Goal: Book appointment/travel/reservation

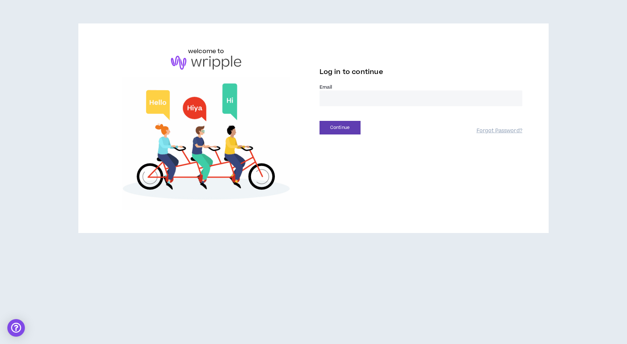
type input "**********"
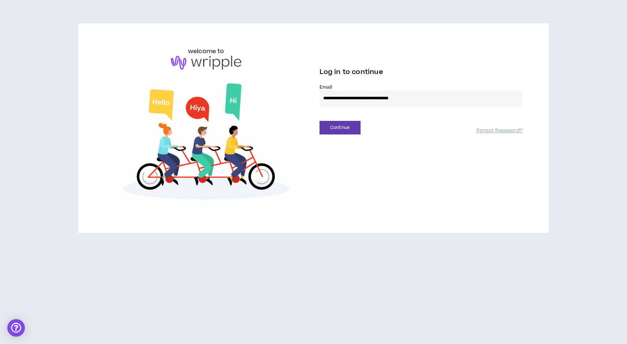
click at [340, 127] on button "Continue" at bounding box center [340, 128] width 41 height 14
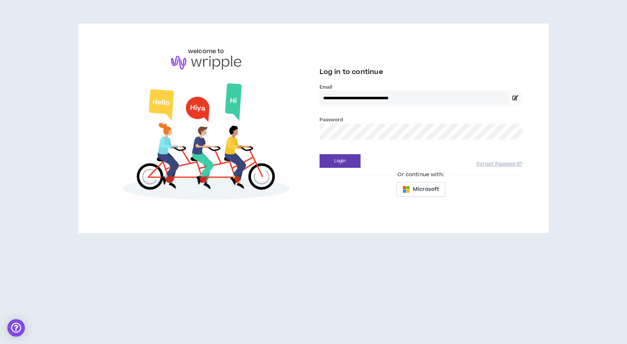
click at [340, 161] on button "Login" at bounding box center [340, 161] width 41 height 14
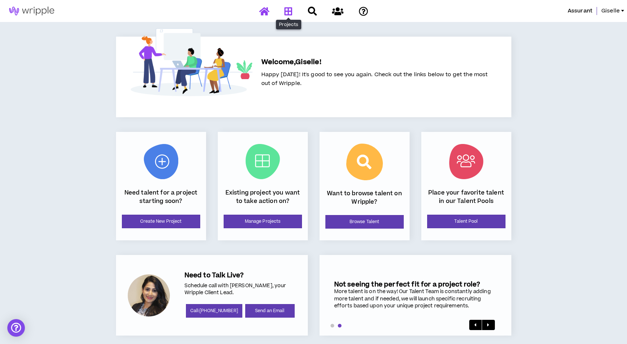
click at [288, 12] on icon at bounding box center [289, 11] width 8 height 9
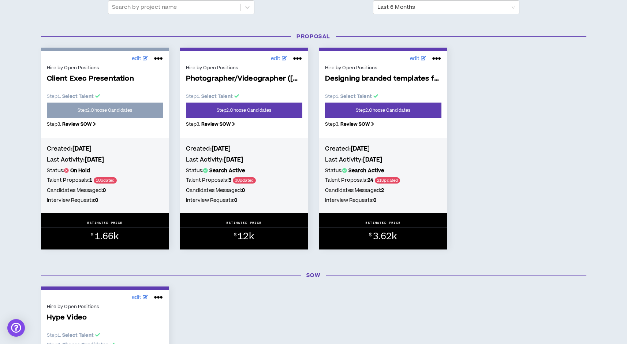
scroll to position [96, 0]
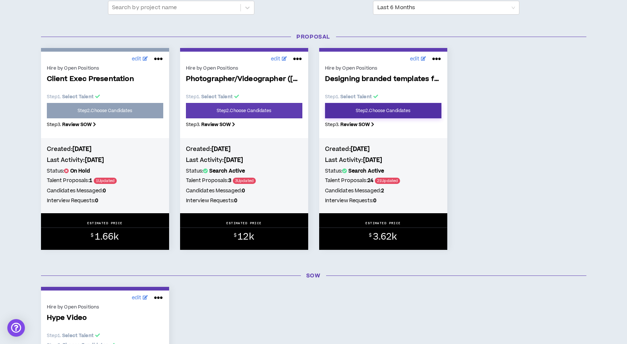
click at [382, 109] on link "Step 2 . Choose Candidates" at bounding box center [383, 110] width 116 height 15
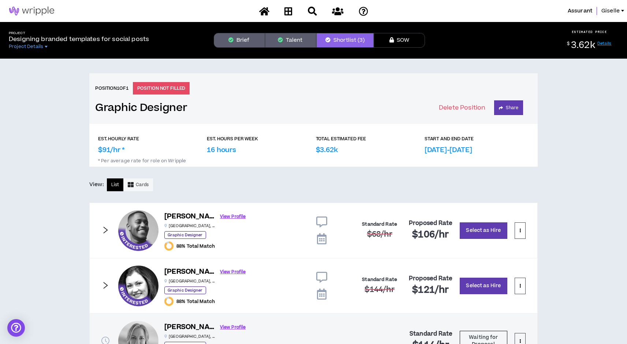
click at [323, 238] on icon at bounding box center [322, 238] width 10 height 11
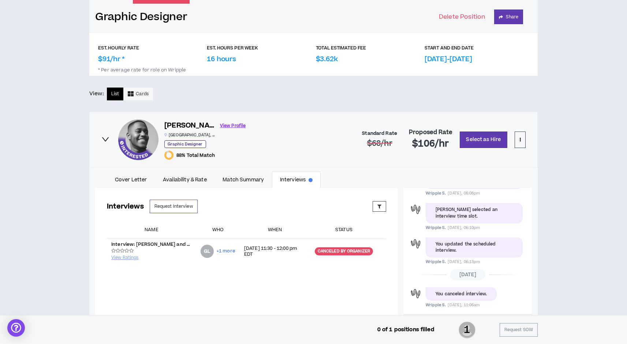
scroll to position [92, 0]
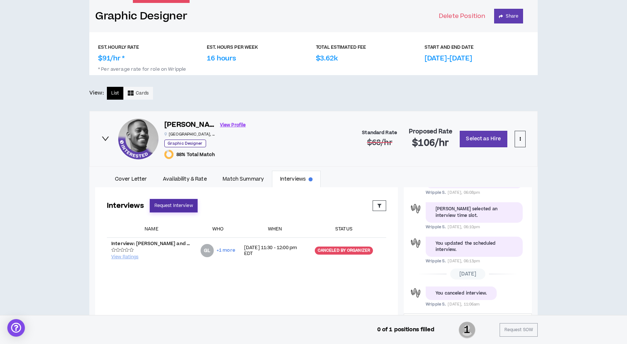
click at [173, 207] on button "Request Interview" at bounding box center [174, 206] width 48 height 14
select select "*******"
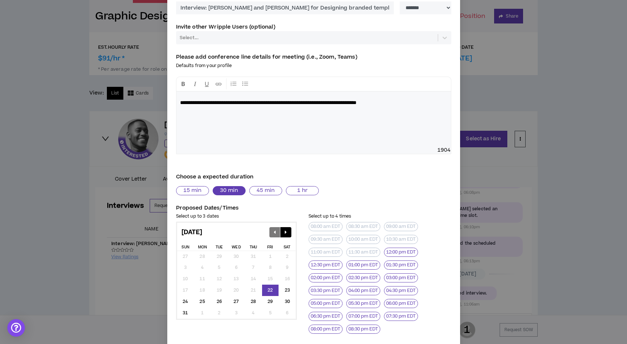
scroll to position [78, 0]
click at [201, 296] on div "25" at bounding box center [202, 301] width 17 height 11
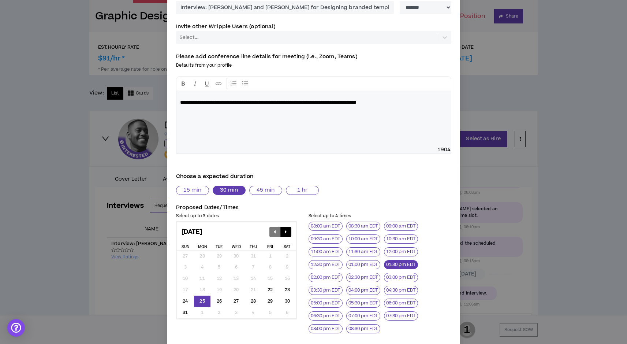
click at [401, 265] on button "01:30 pm EDT" at bounding box center [401, 264] width 34 height 9
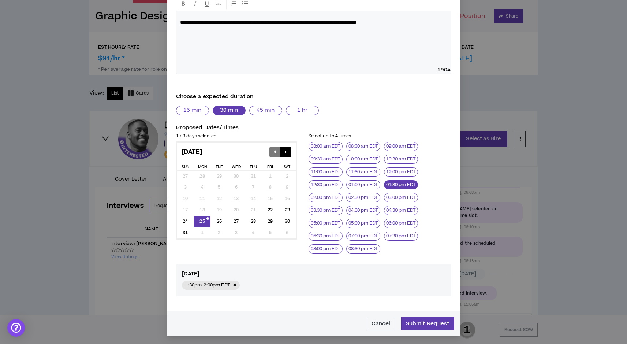
scroll to position [157, 0]
click at [424, 320] on button "Submit Request" at bounding box center [427, 324] width 53 height 14
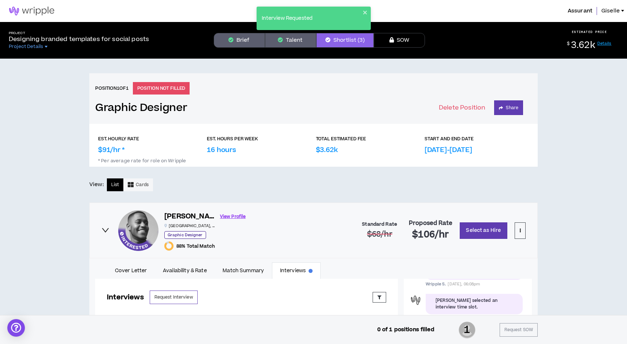
scroll to position [0, 0]
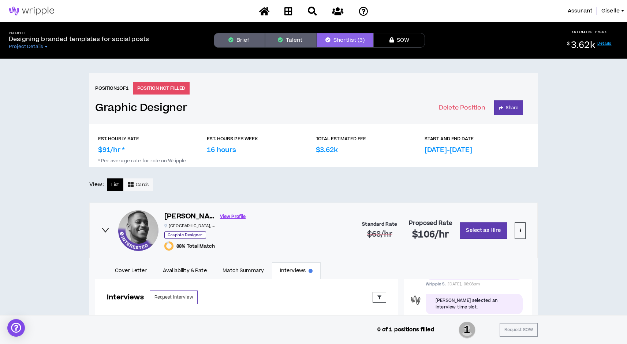
click at [349, 43] on button "Shortlist (3)" at bounding box center [344, 40] width 57 height 15
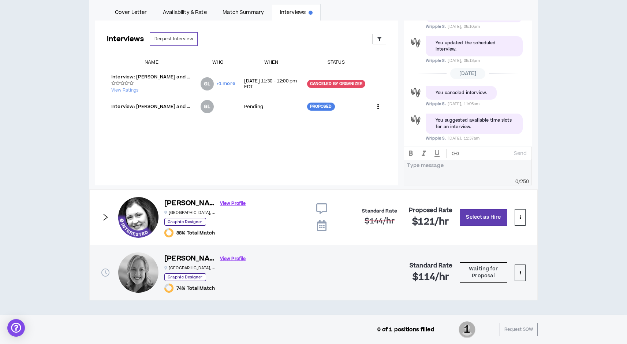
scroll to position [258, 0]
click at [322, 227] on icon at bounding box center [322, 225] width 10 height 11
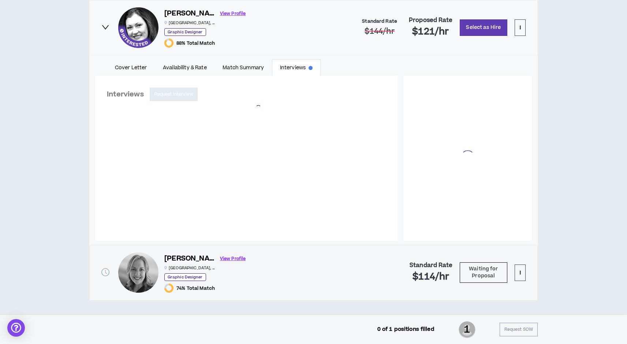
scroll to position [444, 0]
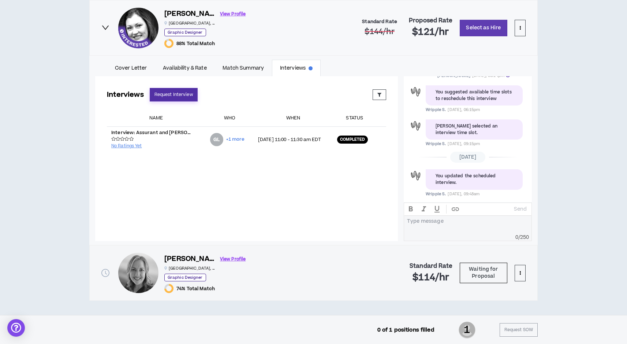
click at [173, 98] on button "Request Interview" at bounding box center [174, 95] width 48 height 14
select select "*******"
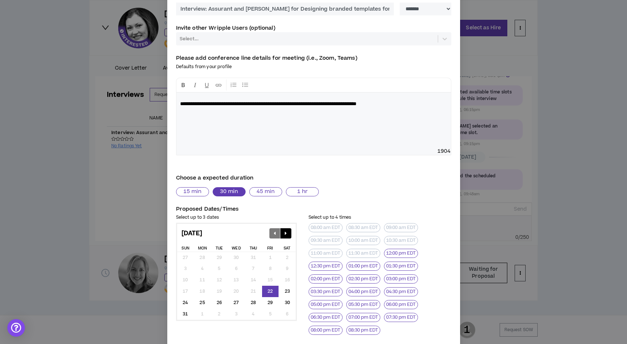
scroll to position [77, 0]
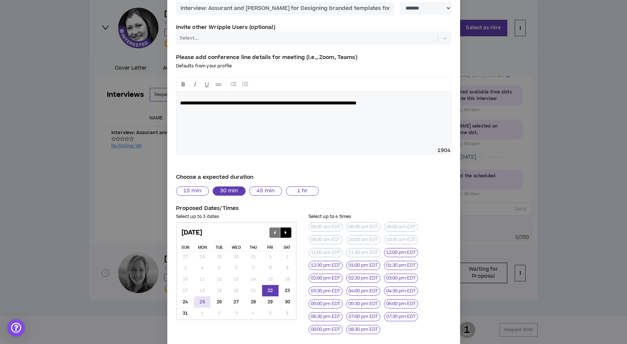
click at [202, 297] on div "25" at bounding box center [202, 301] width 17 height 11
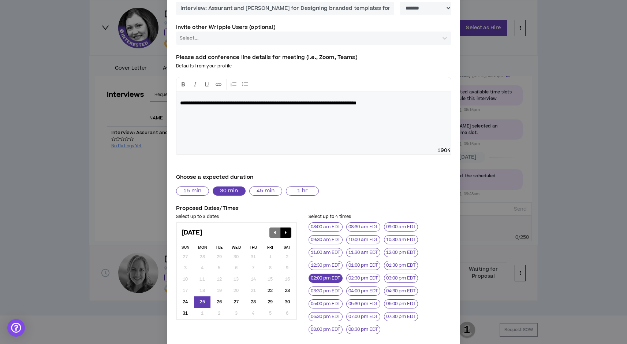
click at [318, 277] on button "02:00 pm EDT" at bounding box center [326, 278] width 34 height 9
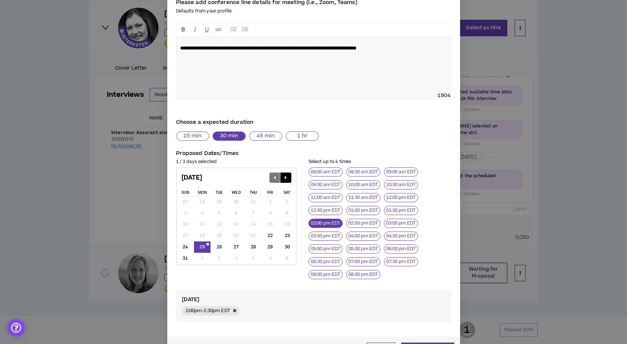
scroll to position [157, 0]
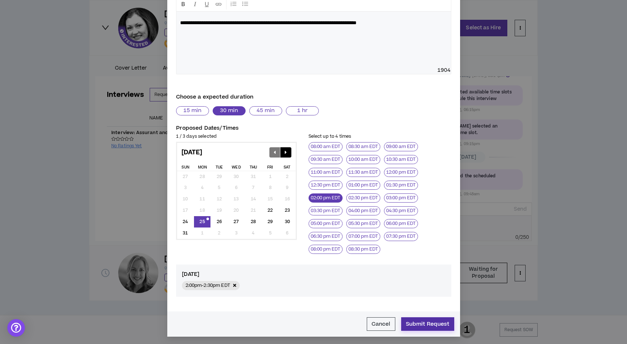
click at [435, 323] on button "Submit Request" at bounding box center [427, 324] width 53 height 14
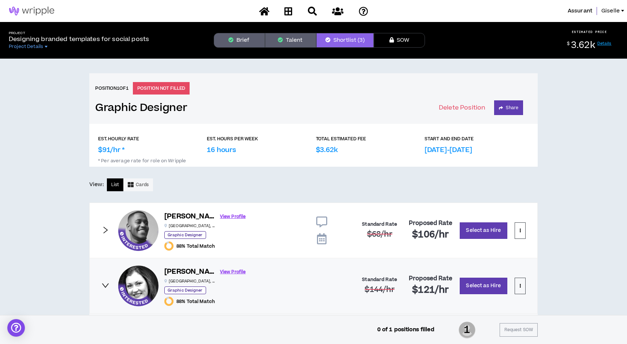
scroll to position [0, 0]
click at [42, 9] on img at bounding box center [31, 11] width 63 height 9
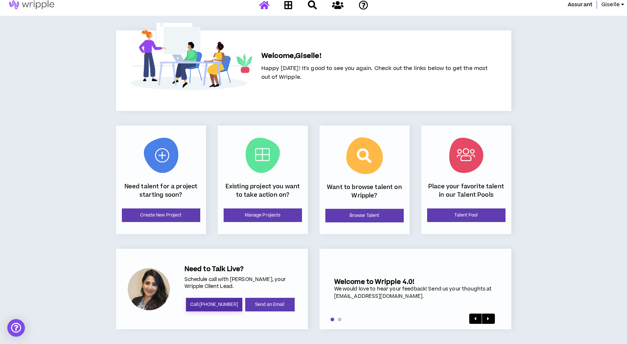
scroll to position [6, 0]
click at [149, 287] on div at bounding box center [149, 289] width 42 height 42
click at [225, 270] on h5 "Need to Talk Live?" at bounding box center [241, 269] width 112 height 8
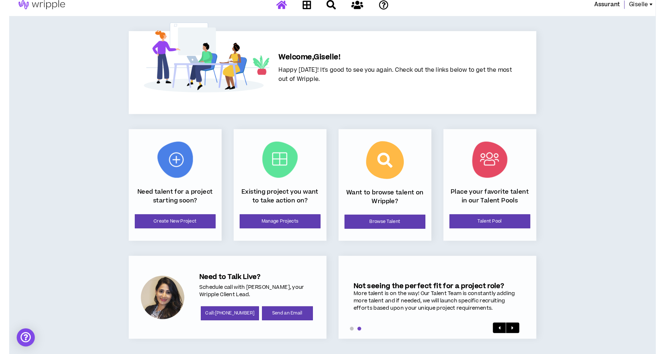
scroll to position [0, 0]
